Goal: Book appointment/travel/reservation

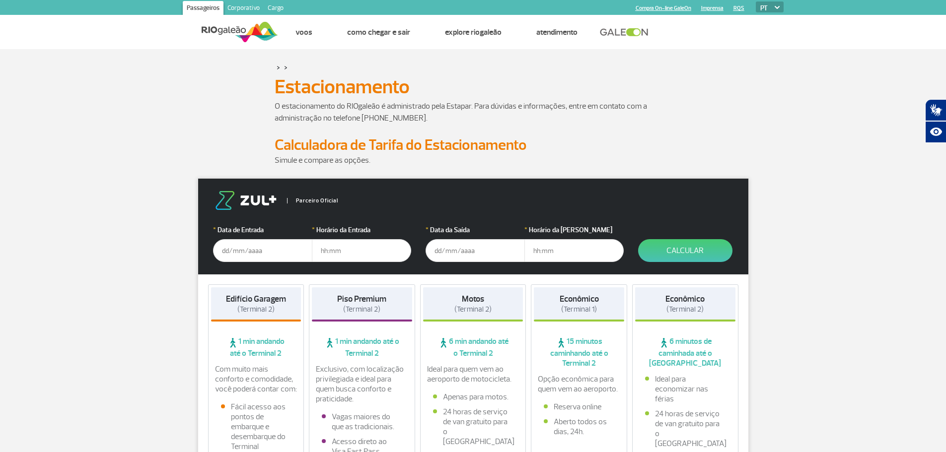
click at [250, 253] on input "text" at bounding box center [262, 250] width 99 height 23
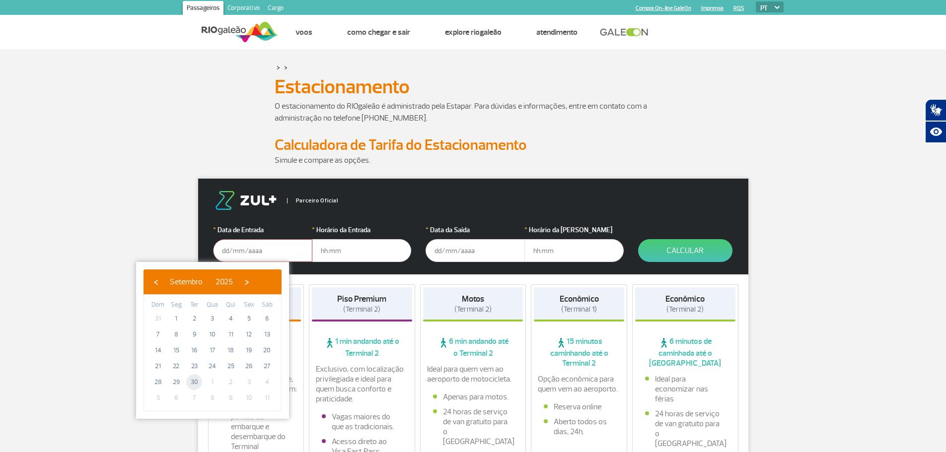
click at [196, 383] on span "30" at bounding box center [194, 382] width 16 height 16
type input "[DATE]"
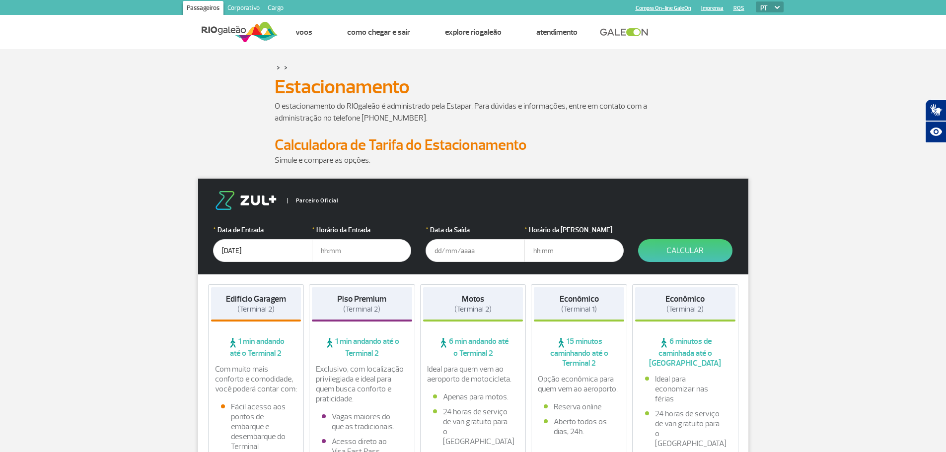
click at [336, 253] on input "text" at bounding box center [361, 250] width 99 height 23
type input "15:00"
type input "[DATE]"
type input "15:00"
click at [706, 255] on button "Calcular" at bounding box center [685, 250] width 94 height 23
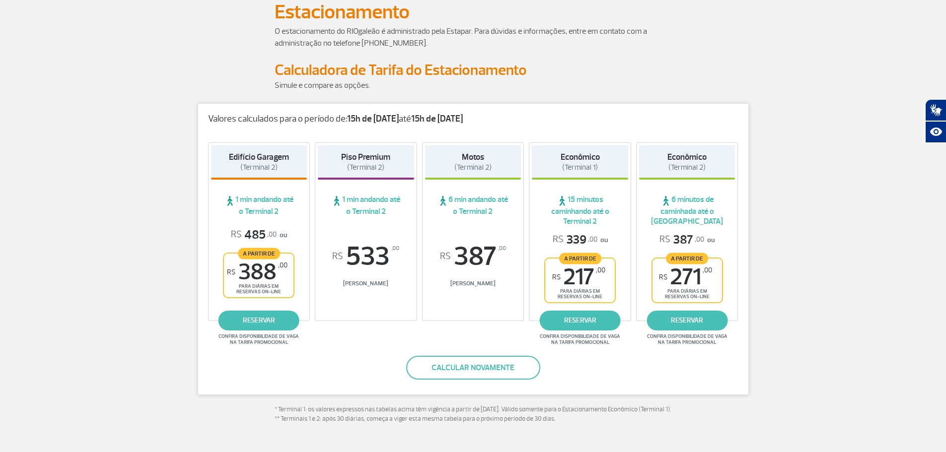
scroll to position [99, 0]
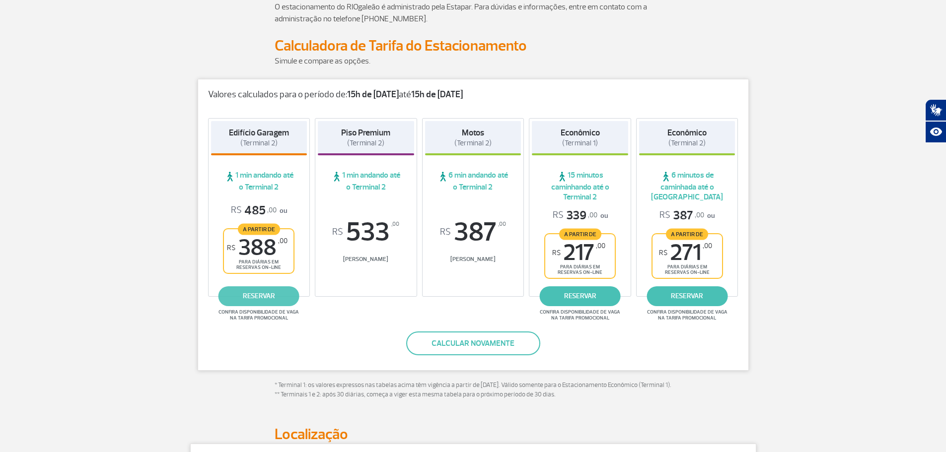
click at [263, 300] on link "reservar" at bounding box center [259, 297] width 81 height 20
click at [247, 298] on link "reservar" at bounding box center [259, 297] width 81 height 20
click at [250, 290] on link "reservar" at bounding box center [259, 297] width 81 height 20
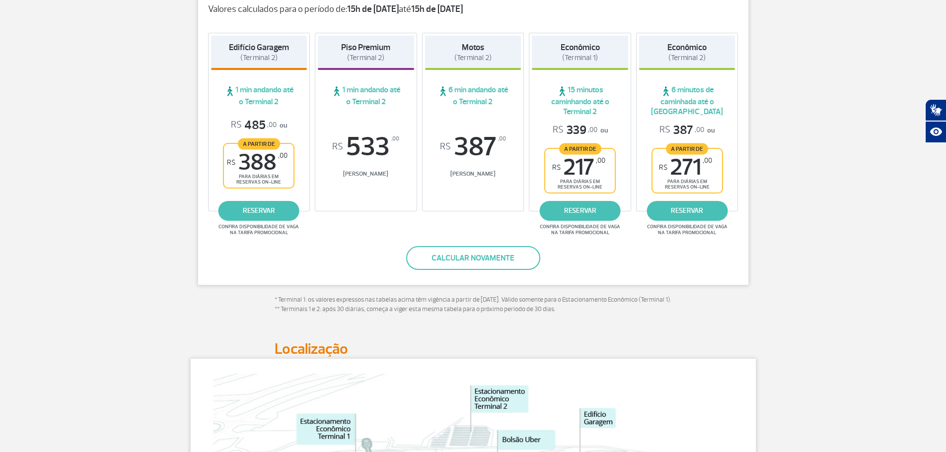
scroll to position [199, 0]
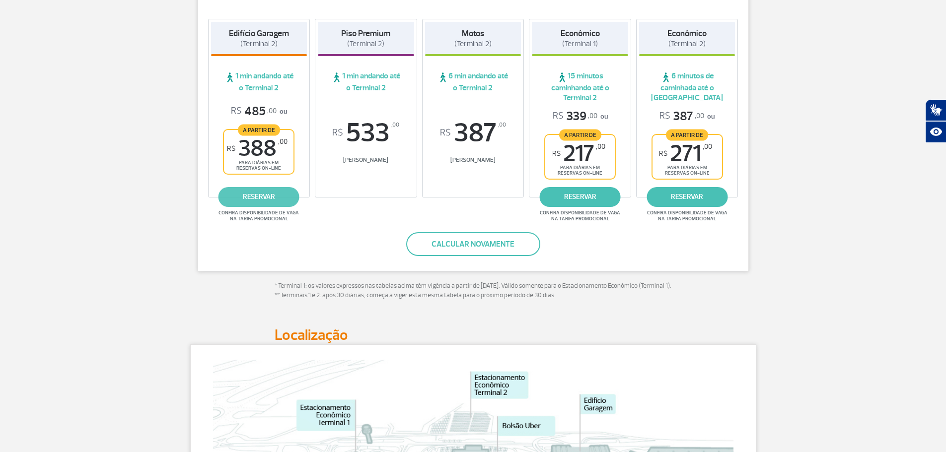
click at [245, 193] on link "reservar" at bounding box center [259, 197] width 81 height 20
